Goal: Task Accomplishment & Management: Use online tool/utility

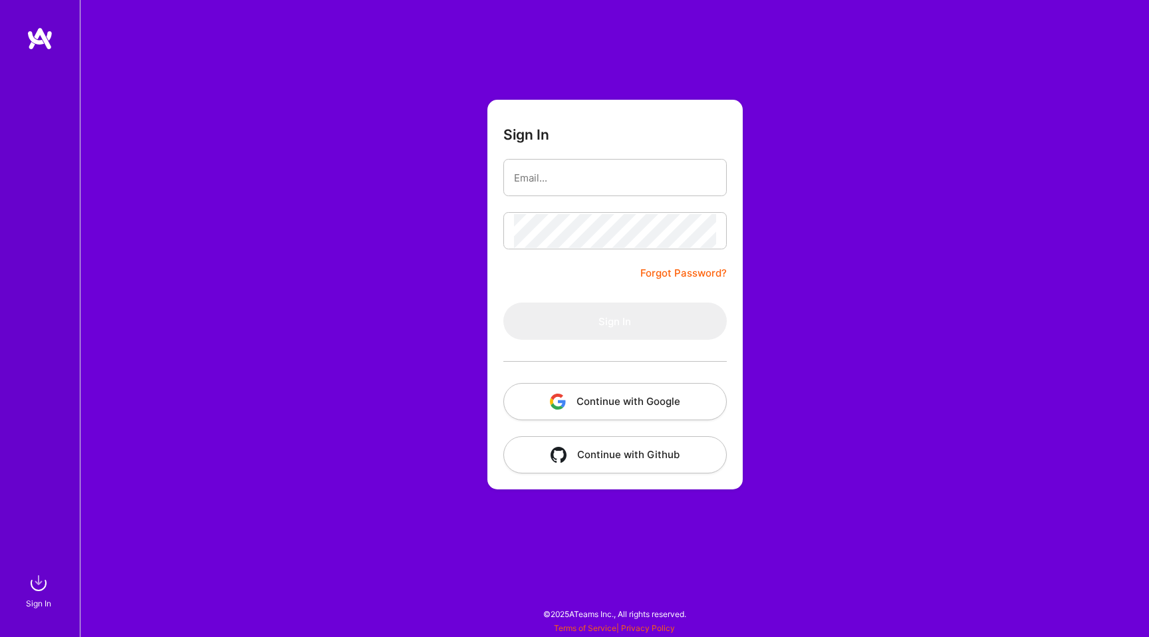
click at [554, 188] on input "email" at bounding box center [615, 178] width 202 height 34
click at [556, 188] on input "email" at bounding box center [615, 178] width 202 height 34
type input "[EMAIL_ADDRESS][DOMAIN_NAME]"
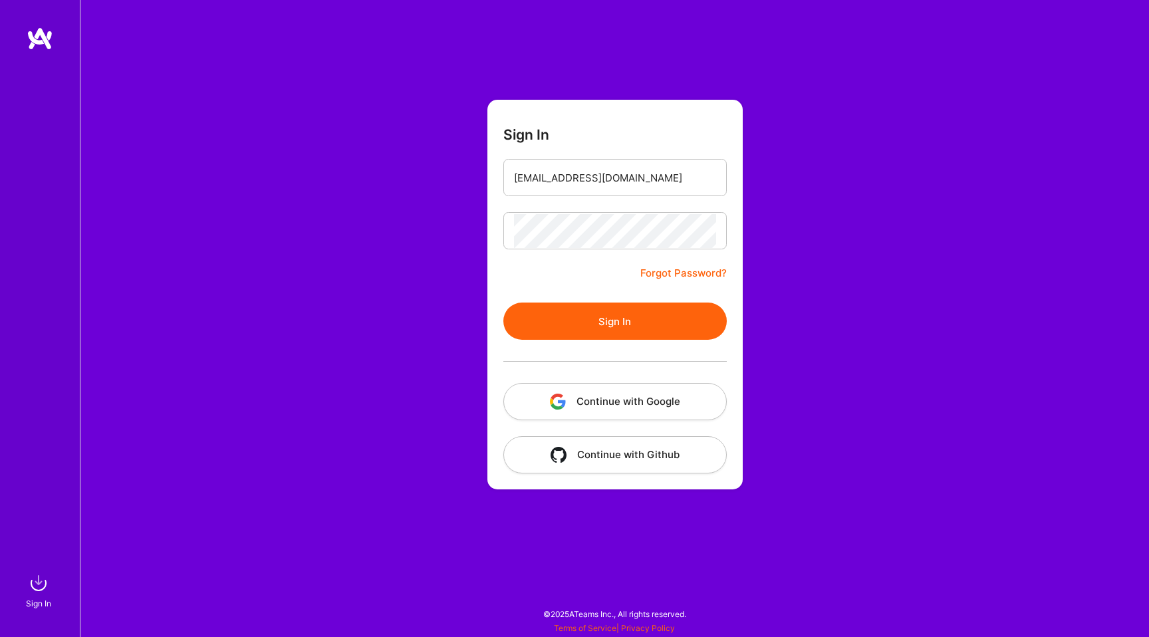
click at [560, 317] on button "Sign In" at bounding box center [616, 321] width 224 height 37
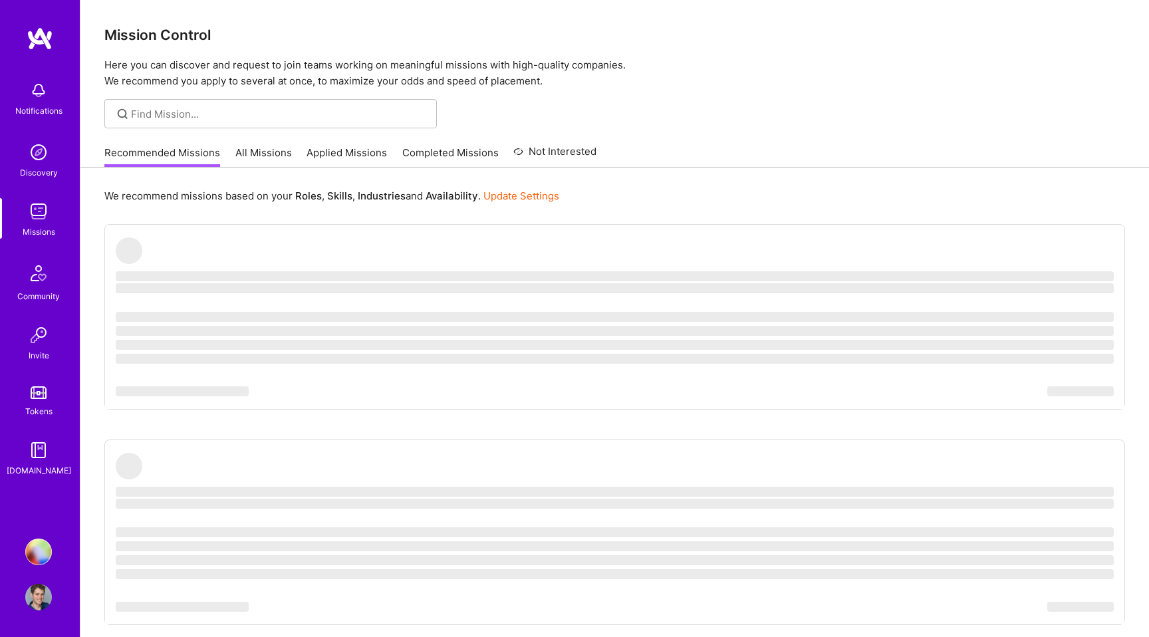
click at [48, 546] on img at bounding box center [38, 552] width 27 height 27
